Goal: Check status: Check status

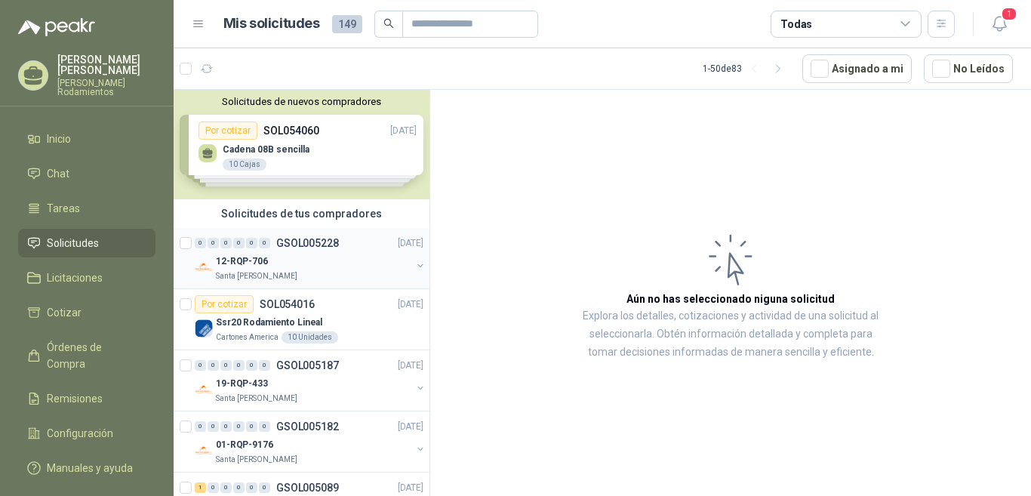
click at [340, 242] on div "0 0 0 0 0 0 GSOL005228 [DATE]" at bounding box center [311, 243] width 232 height 18
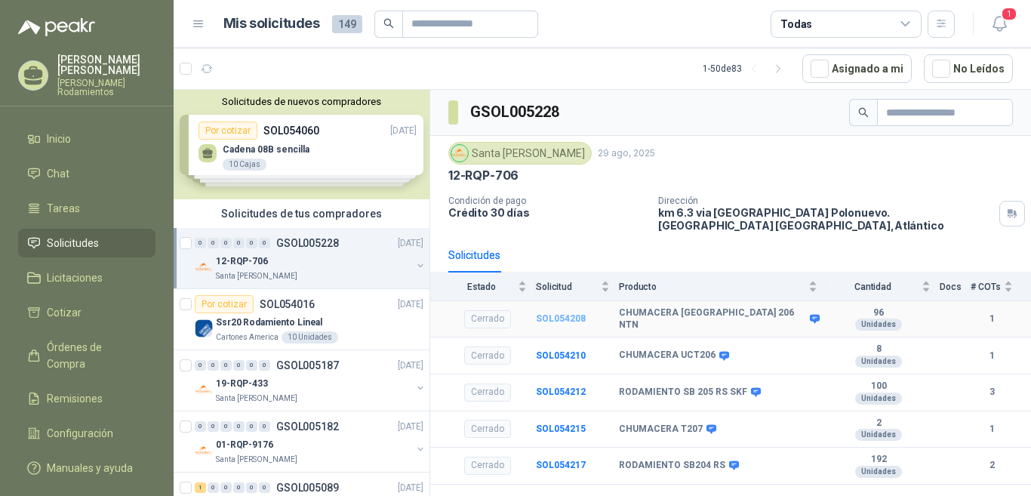
click at [577, 322] on b "SOL054208" at bounding box center [561, 318] width 50 height 11
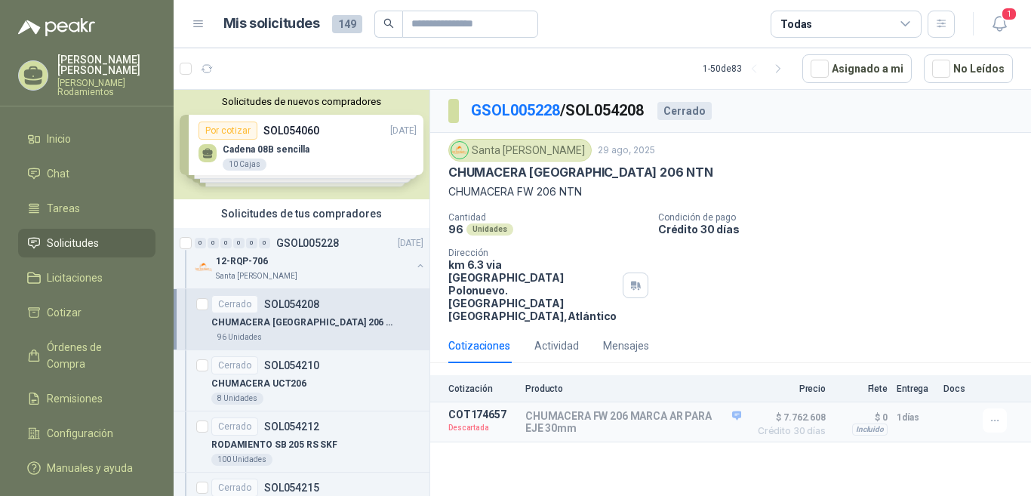
click at [299, 306] on p "SOL054208" at bounding box center [291, 304] width 55 height 11
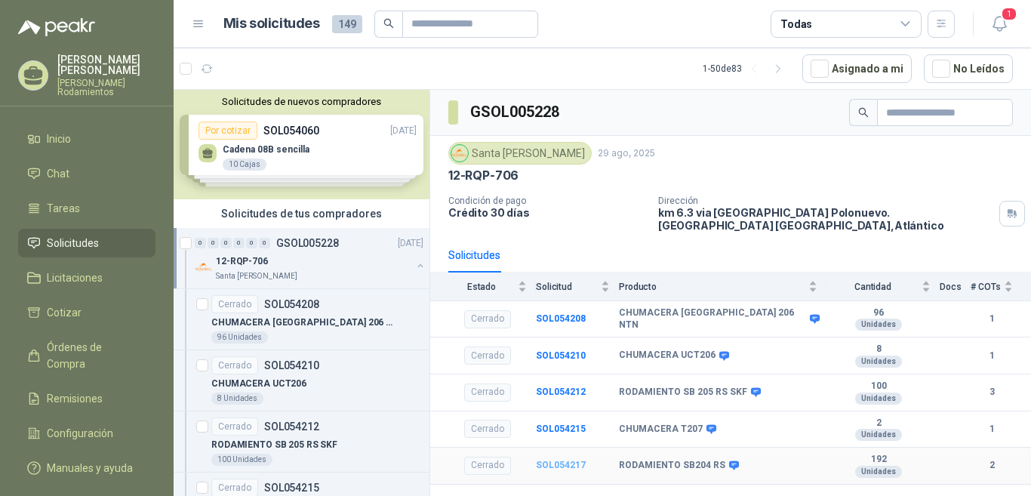
click at [581, 469] on b "SOL054217" at bounding box center [561, 465] width 50 height 11
click at [311, 306] on p "SOL054208" at bounding box center [291, 304] width 55 height 11
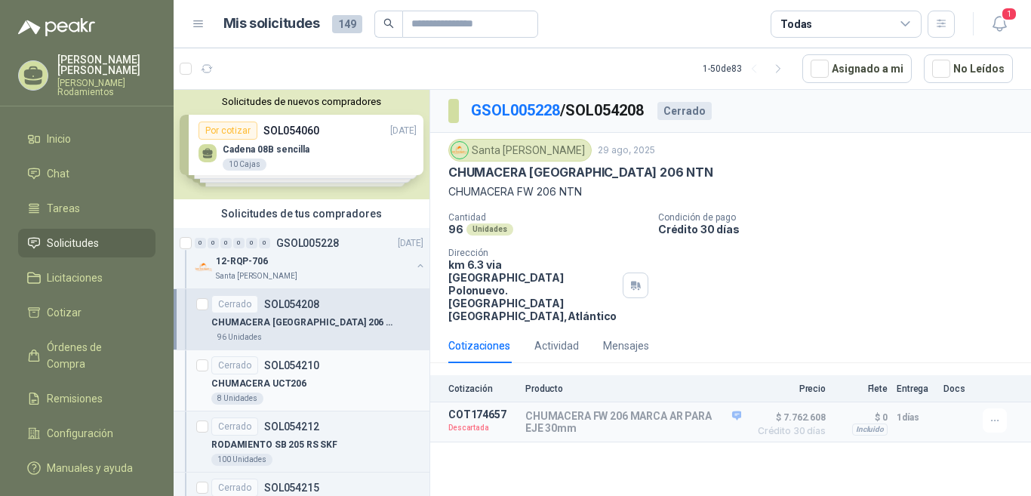
click at [304, 366] on p "SOL054210" at bounding box center [291, 365] width 55 height 11
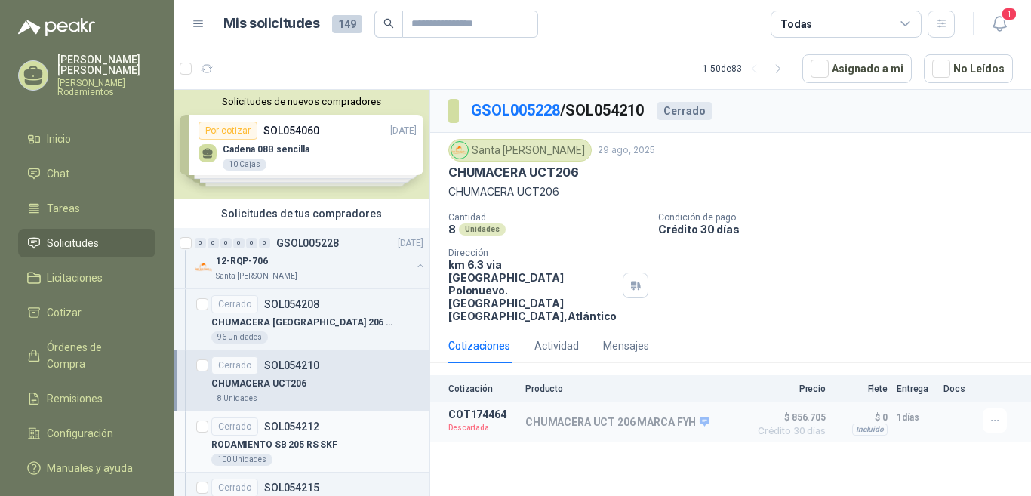
click at [322, 423] on div "Cerrado SOL054212" at bounding box center [317, 426] width 212 height 18
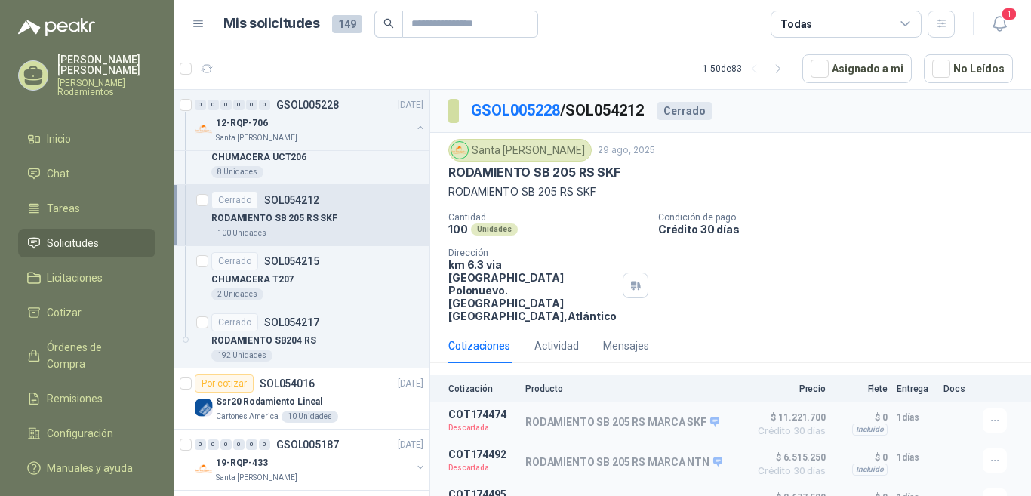
scroll to position [382, 0]
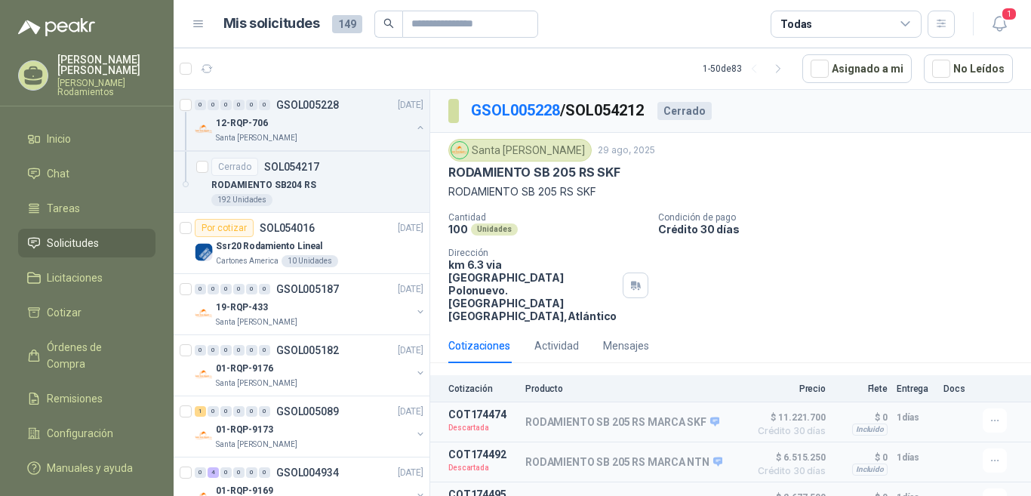
click at [431, 168] on div "Santa [PERSON_NAME] 29 ago, 2025 RODAMIENTO SB 205 RS SKF RODAMIENTO SB 205 RS …" at bounding box center [730, 230] width 601 height 195
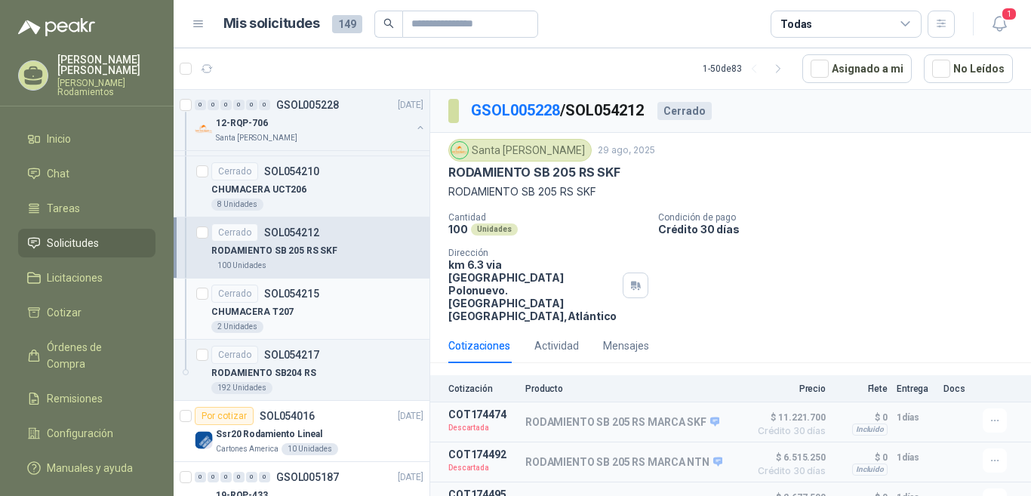
click at [300, 291] on p "SOL054215" at bounding box center [291, 293] width 55 height 11
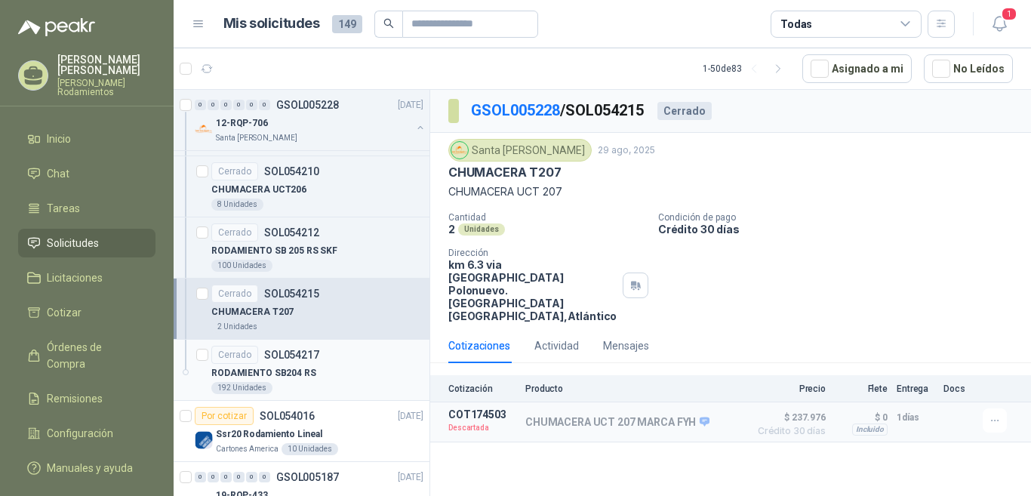
click at [315, 353] on p "SOL054217" at bounding box center [291, 354] width 55 height 11
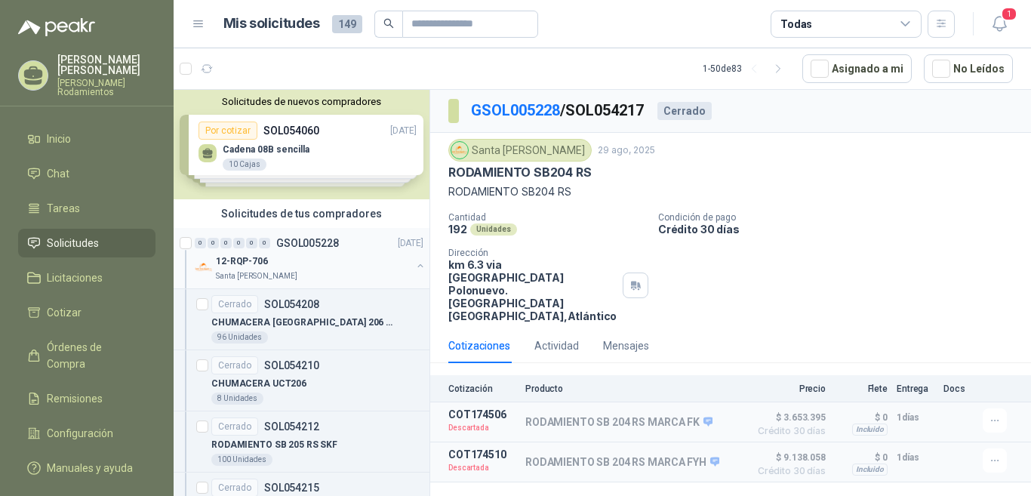
click at [336, 245] on p "GSOL005228" at bounding box center [307, 243] width 63 height 11
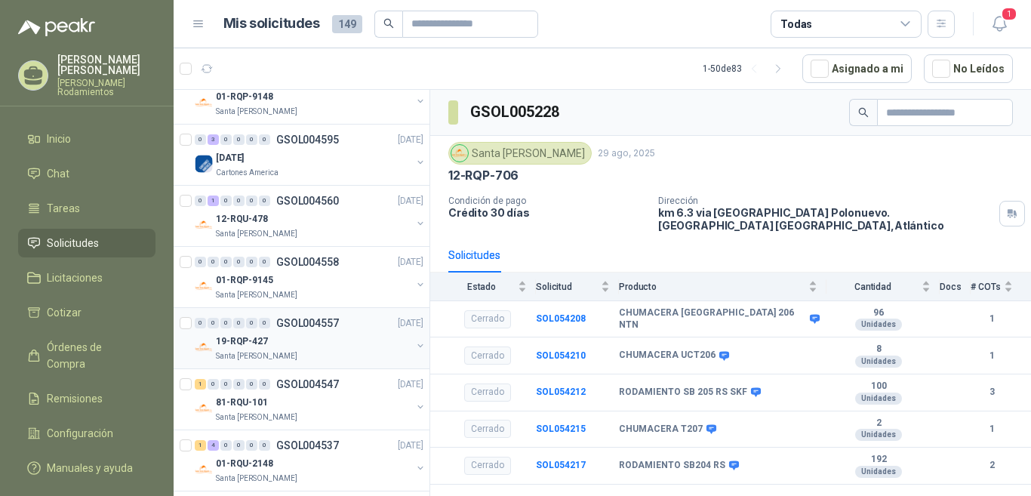
scroll to position [1359, 0]
